Goal: Ask a question

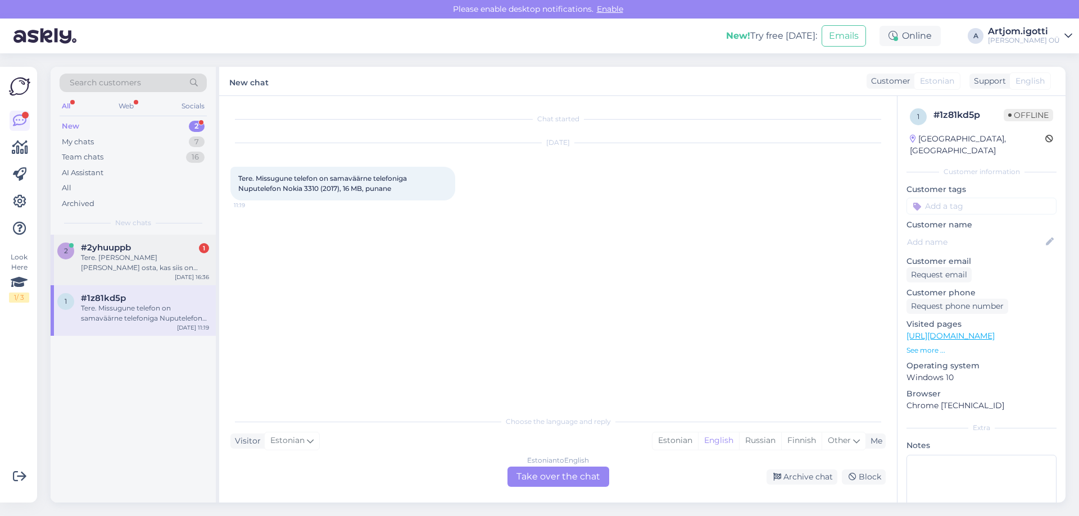
click at [158, 243] on div "#2yhuuppb 1" at bounding box center [145, 248] width 128 height 10
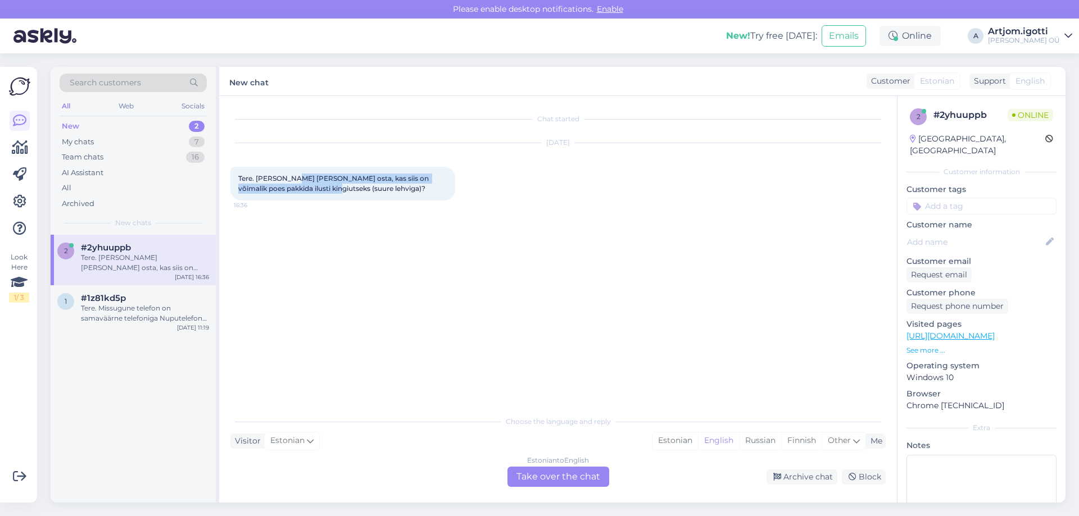
drag, startPoint x: 289, startPoint y: 174, endPoint x: 324, endPoint y: 191, distance: 38.7
click at [324, 191] on span "Tere. [PERSON_NAME] [PERSON_NAME] osta, kas siis on võimalik poes pakkida ilust…" at bounding box center [334, 183] width 192 height 19
drag, startPoint x: 353, startPoint y: 188, endPoint x: 369, endPoint y: 193, distance: 15.8
click at [369, 193] on div "Tere. [PERSON_NAME] [PERSON_NAME] osta, kas siis on võimalik poes pakkida ilust…" at bounding box center [342, 184] width 225 height 34
click at [376, 190] on span "Tere. [PERSON_NAME] [PERSON_NAME] osta, kas siis on võimalik poes pakkida ilust…" at bounding box center [334, 183] width 192 height 19
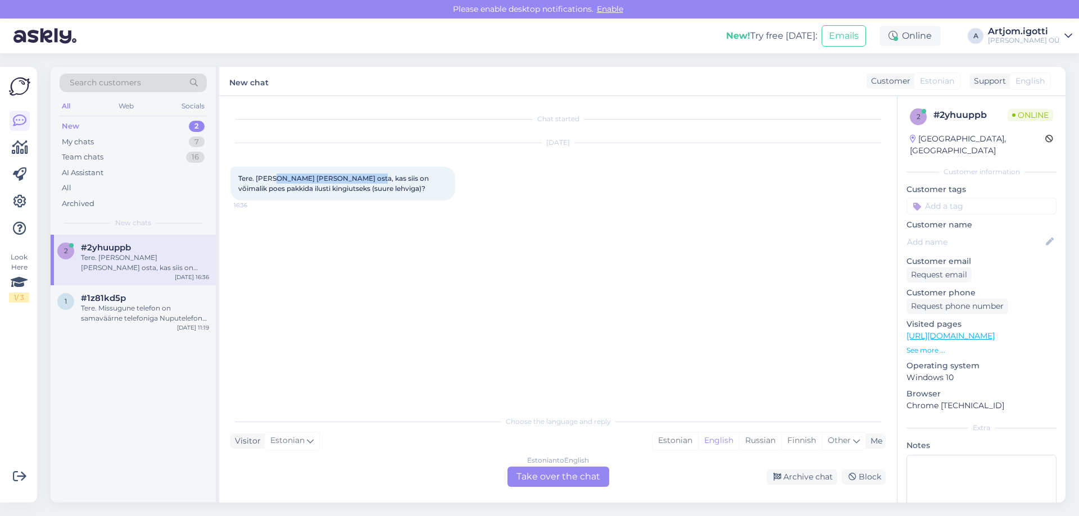
drag, startPoint x: 274, startPoint y: 181, endPoint x: 358, endPoint y: 181, distance: 84.3
click at [358, 181] on span "Tere. [PERSON_NAME] [PERSON_NAME] osta, kas siis on võimalik poes pakkida ilust…" at bounding box center [334, 183] width 192 height 19
drag, startPoint x: 332, startPoint y: 190, endPoint x: 354, endPoint y: 191, distance: 22.5
click at [354, 191] on span "Tere. [PERSON_NAME] [PERSON_NAME] osta, kas siis on võimalik poes pakkida ilust…" at bounding box center [334, 183] width 192 height 19
drag, startPoint x: 374, startPoint y: 189, endPoint x: 328, endPoint y: 192, distance: 46.2
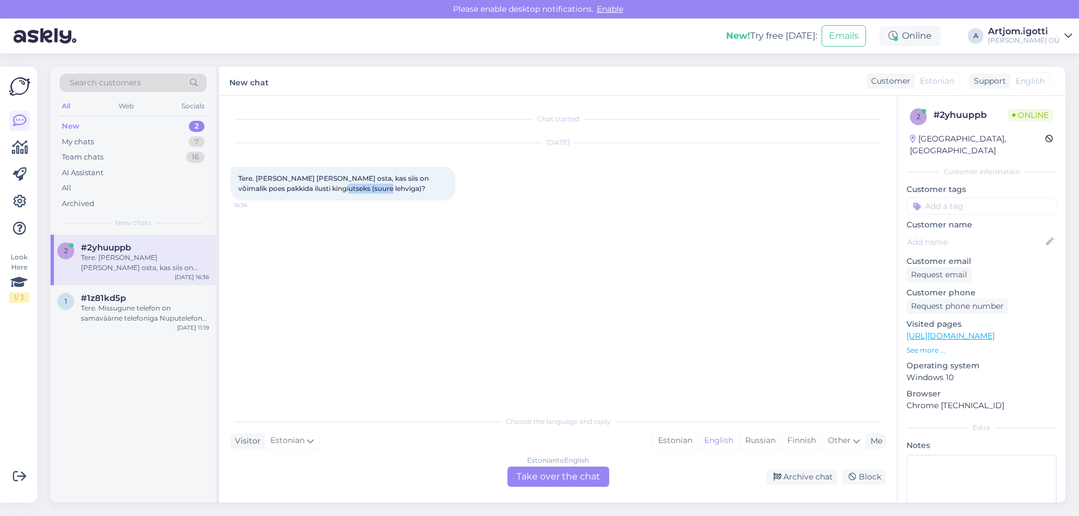
click at [328, 192] on span "Tere. [PERSON_NAME] [PERSON_NAME] osta, kas siis on võimalik poes pakkida ilust…" at bounding box center [334, 183] width 192 height 19
copy span "suure lehviga"
